Goal: Find contact information: Find contact information

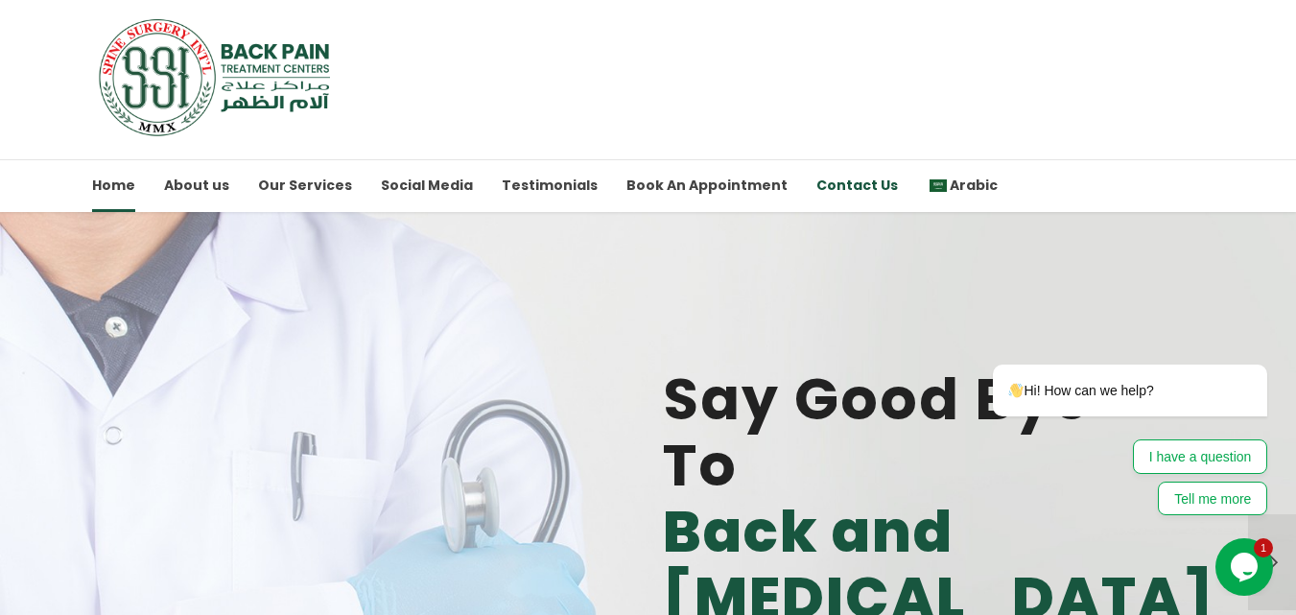
click at [830, 177] on link "Contact Us" at bounding box center [857, 185] width 82 height 53
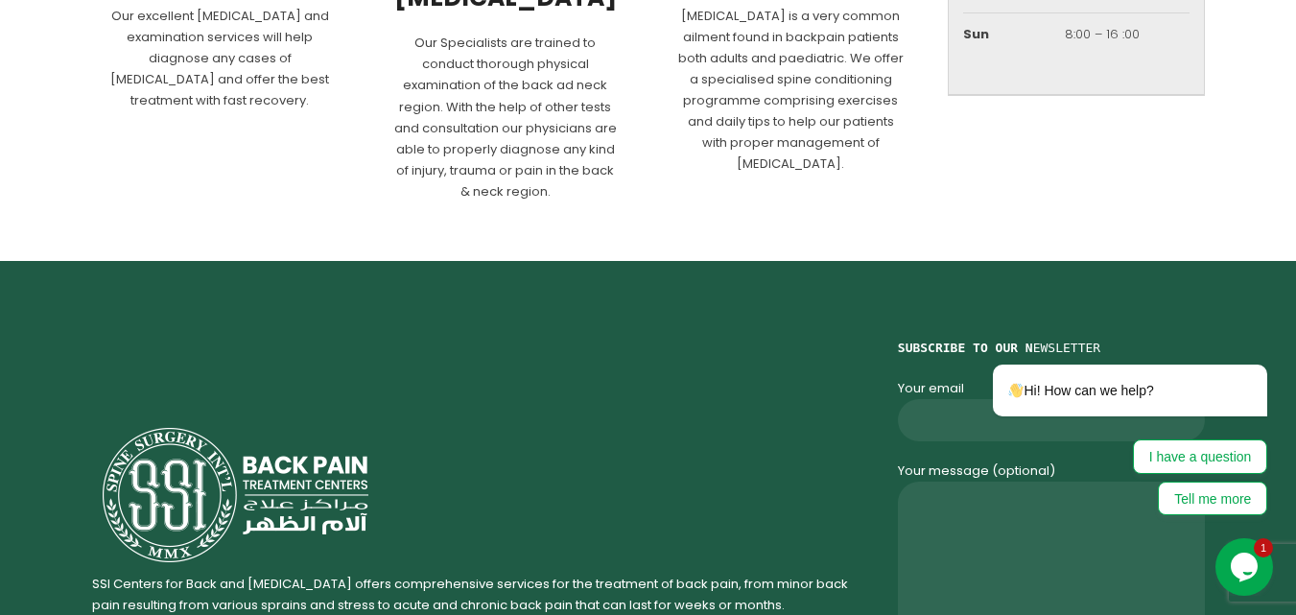
scroll to position [1858, 0]
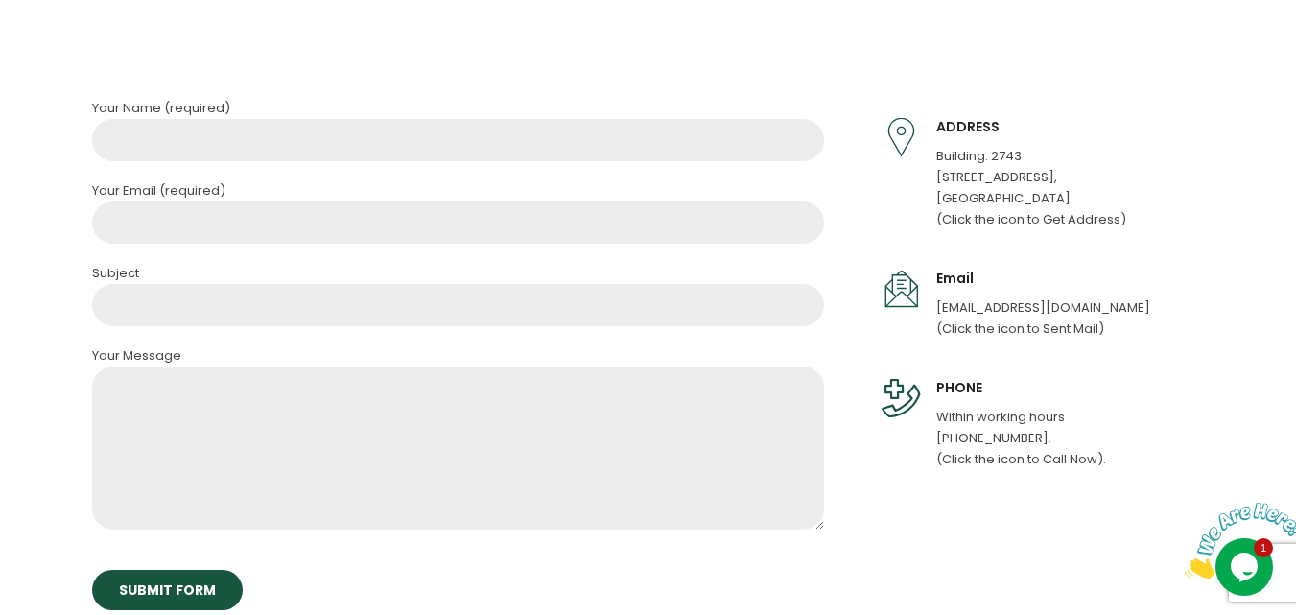
click at [987, 312] on p "[EMAIL_ADDRESS][DOMAIN_NAME] (Click the icon to Sent Mail)" at bounding box center [1043, 318] width 214 height 42
click at [988, 305] on p "[EMAIL_ADDRESS][DOMAIN_NAME] (Click the icon to Sent Mail)" at bounding box center [1043, 318] width 214 height 42
copy p "[EMAIL_ADDRESS][DOMAIN_NAME]"
